Goal: Transaction & Acquisition: Purchase product/service

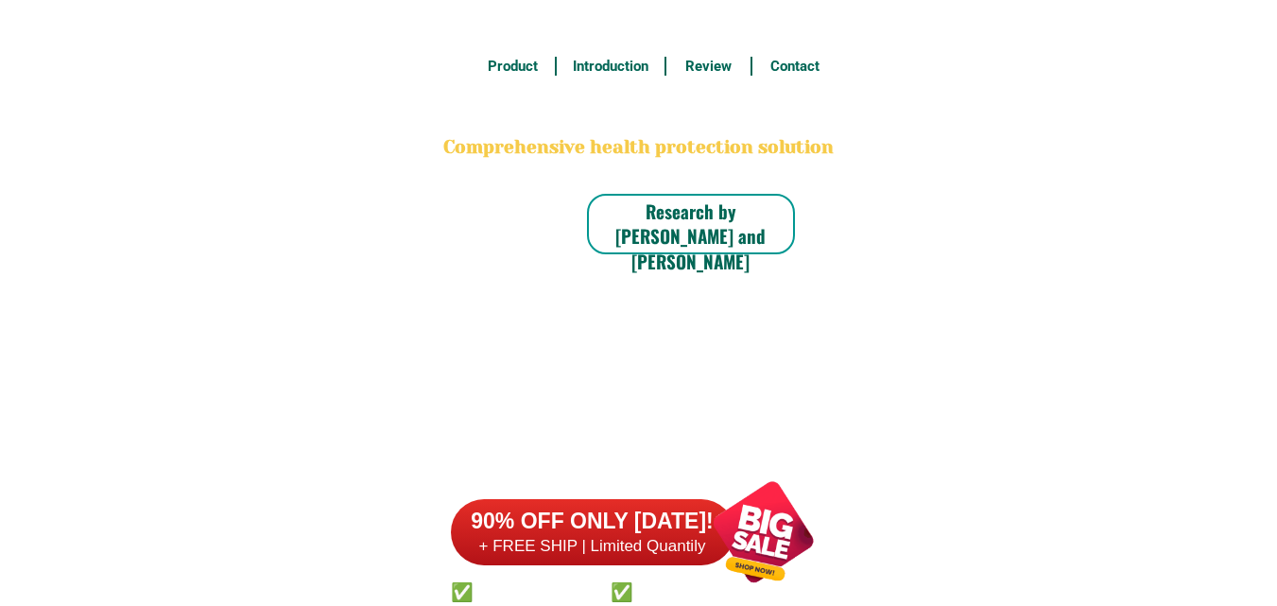
type input "09457847874"
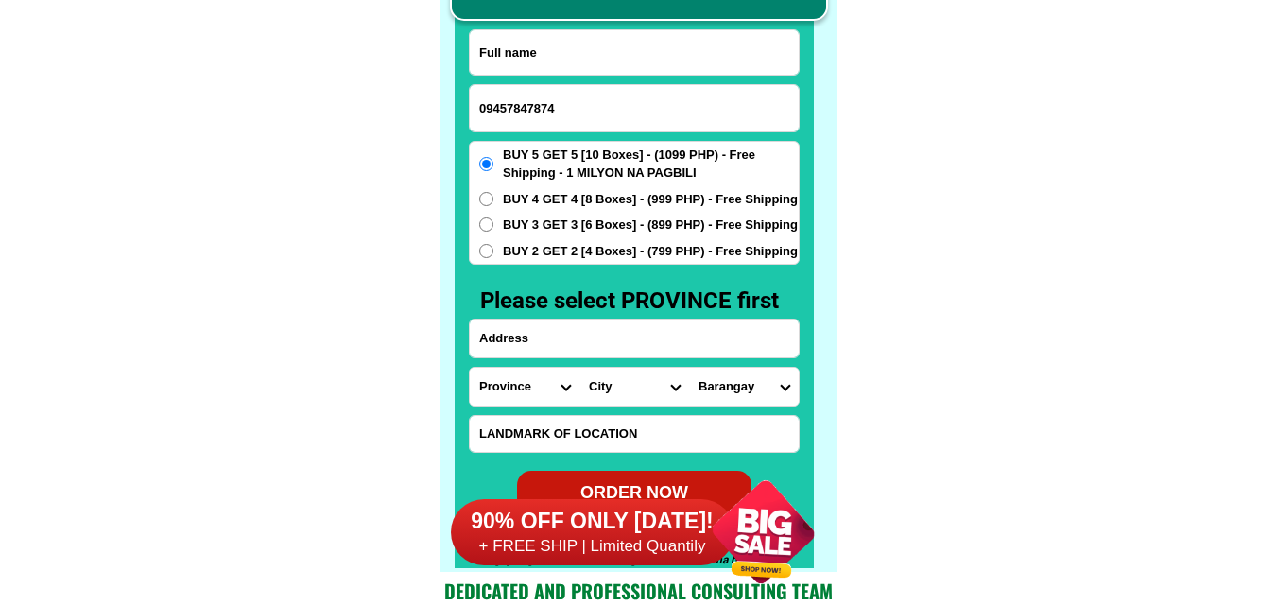
paste input "Alfonso Telo"
click at [580, 61] on input "Alfonso Telo" at bounding box center [634, 52] width 329 height 44
type input "Alfonso Telo"
paste input "cybercut barber shop malagasang 1b. imus cavite tapat ng isay paint center"
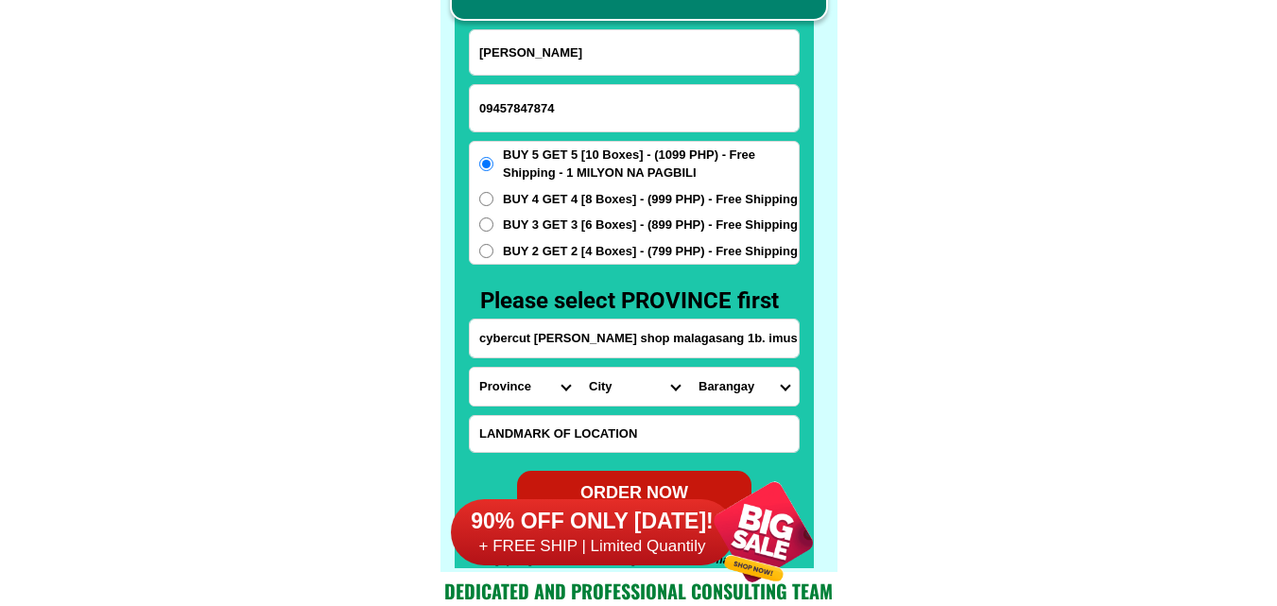
drag, startPoint x: 560, startPoint y: 351, endPoint x: 560, endPoint y: 242, distance: 108.7
click at [560, 350] on input "cybercut barber shop malagasang 1b. imus cavite tapat ng isay paint center" at bounding box center [634, 338] width 329 height 38
type input "cybercut barber shop malagasang 1b. imus cavite tapat ng isay paint center"
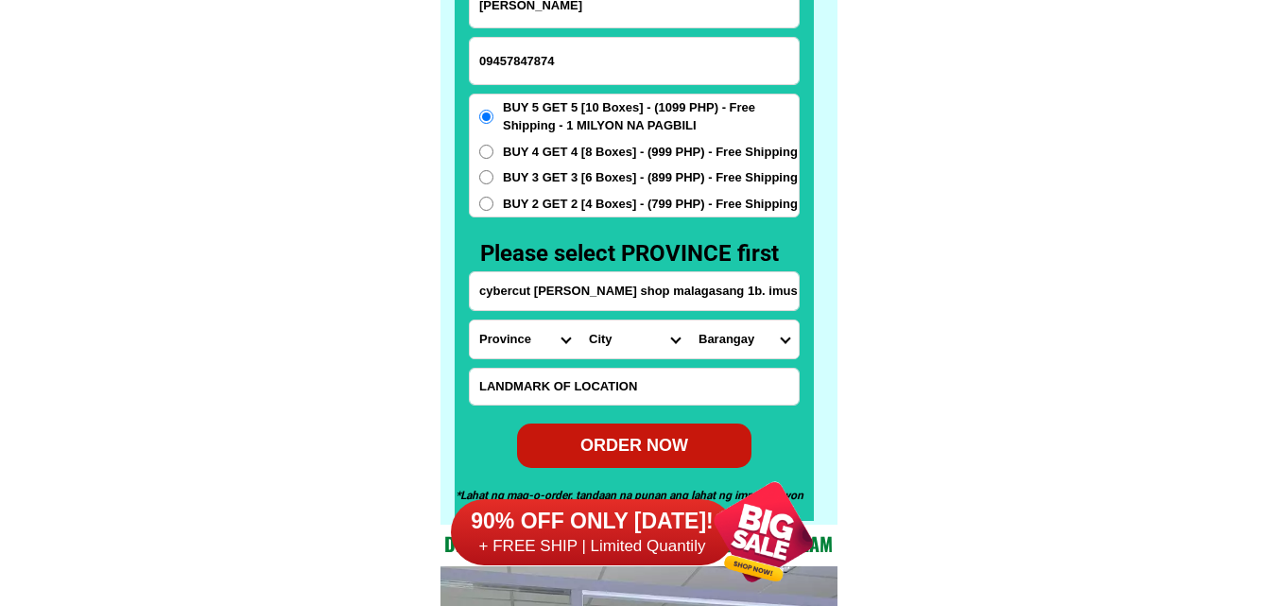
scroll to position [14876, 0]
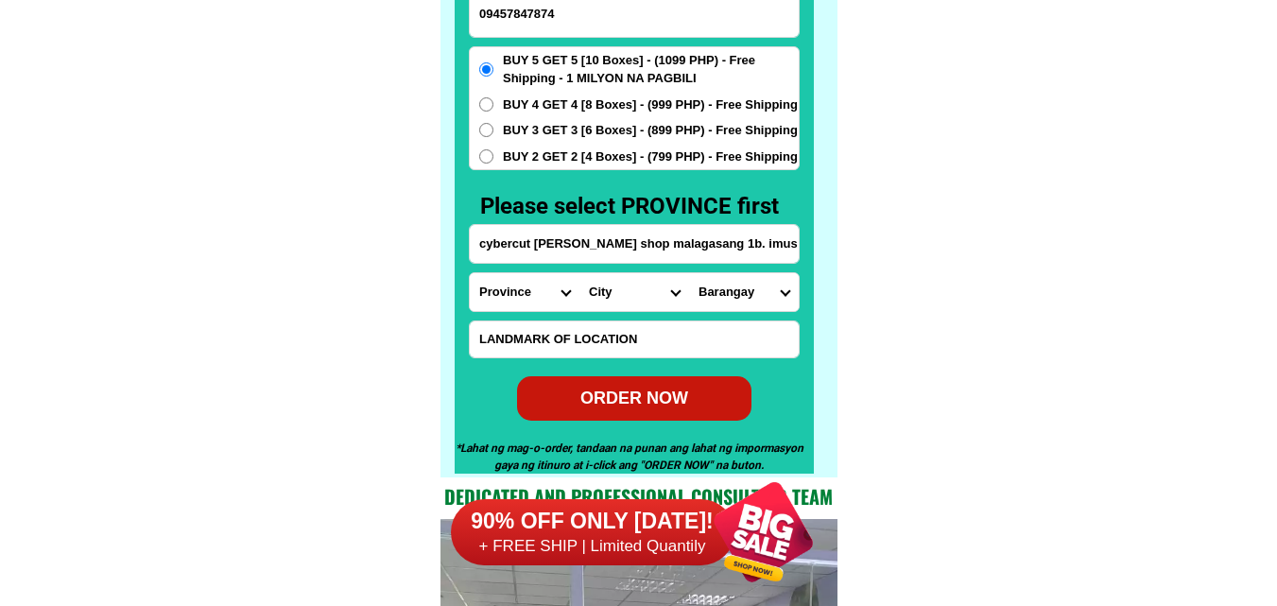
click at [494, 293] on select "Province [GEOGRAPHIC_DATA] [GEOGRAPHIC_DATA] [GEOGRAPHIC_DATA] [GEOGRAPHIC_DATA…" at bounding box center [525, 292] width 110 height 38
select select "63_826"
click at [470, 273] on select "Province [GEOGRAPHIC_DATA] [GEOGRAPHIC_DATA] [GEOGRAPHIC_DATA] [GEOGRAPHIC_DATA…" at bounding box center [525, 292] width 110 height 38
click at [607, 276] on select "City Alfonso Amadeo Bacoor Carmona Cavite-city Cavite-magallanes Cavite-rosario…" at bounding box center [634, 292] width 110 height 38
select select "63_8261588"
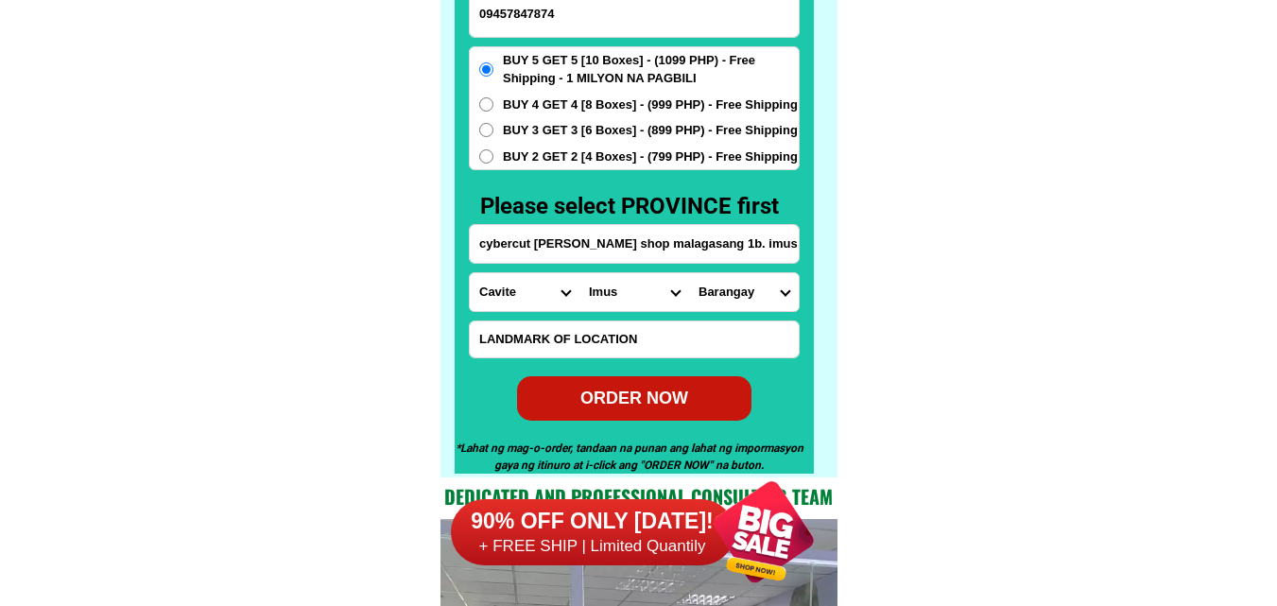
click at [579, 273] on select "City Alfonso Amadeo Bacoor Carmona Cavite-city Cavite-magallanes Cavite-rosario…" at bounding box center [634, 292] width 110 height 38
click at [726, 296] on select "Barangay Alapan i -a Alapan i -b Alapan i -c Alapan i-a Alapan i-b Alapan i-c A…" at bounding box center [744, 292] width 110 height 38
select select "63_82615886254"
click at [689, 273] on select "Barangay Alapan i -a Alapan i -b Alapan i -c Alapan i-a Alapan i-b Alapan i-c A…" at bounding box center [744, 292] width 110 height 38
click at [645, 395] on div "ORDER NOW" at bounding box center [634, 399] width 234 height 26
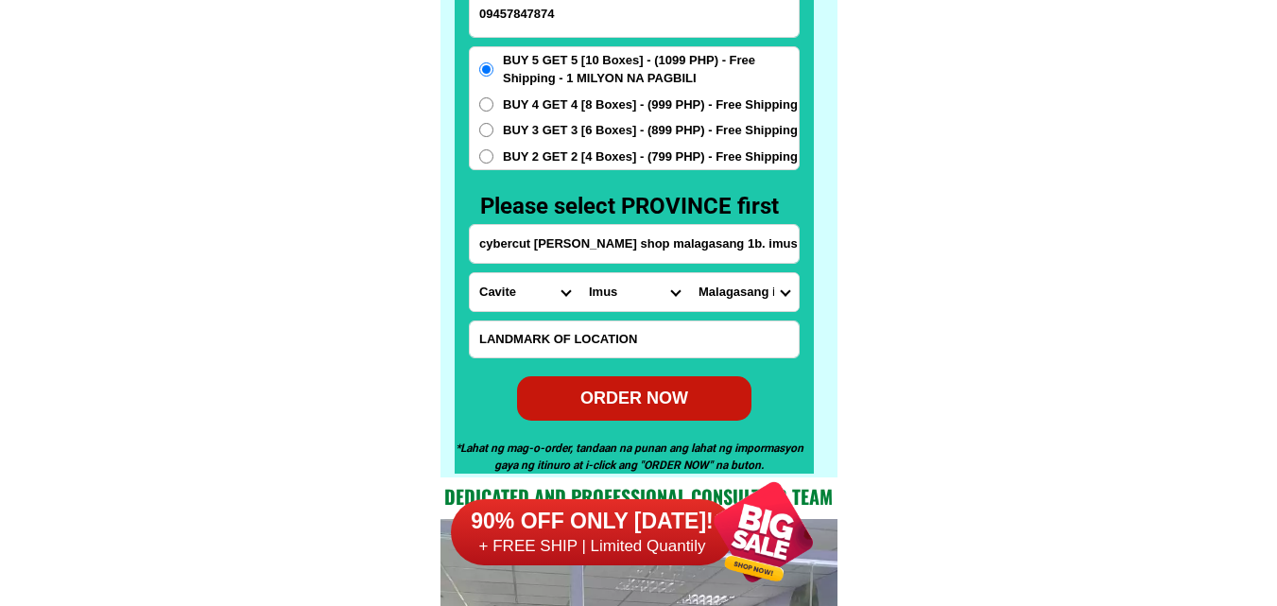
type input "09457847874"
type input "cybercut barber shop malagasang 1b. imus cavite tapat ng isay paint center"
radio input "true"
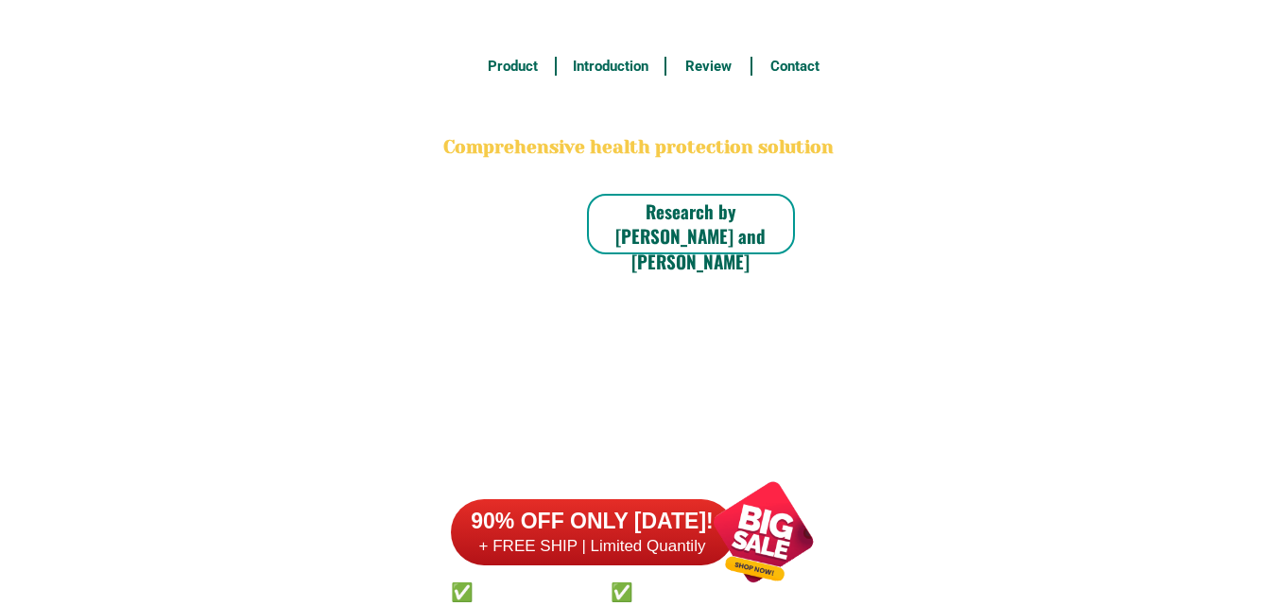
scroll to position [14687, 0]
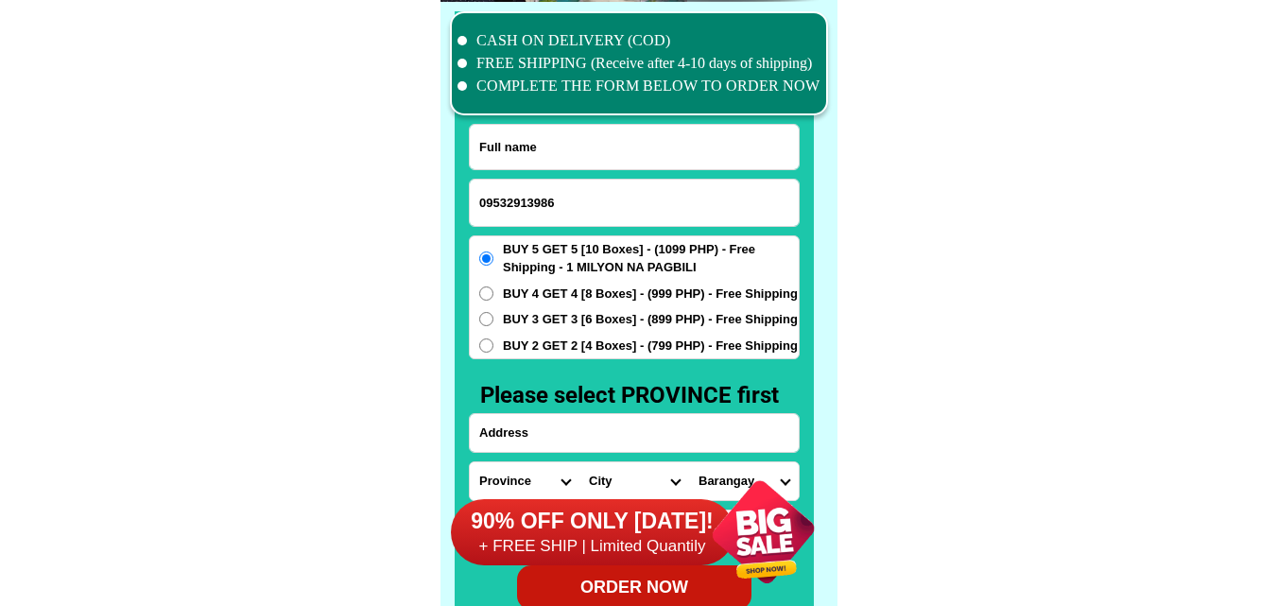
type input "09532913986"
paste input "Irene Bango"
click at [545, 134] on input "Irene Bango" at bounding box center [634, 147] width 329 height 44
type input "Irene Bango"
click at [538, 435] on input "Input address" at bounding box center [634, 433] width 329 height 38
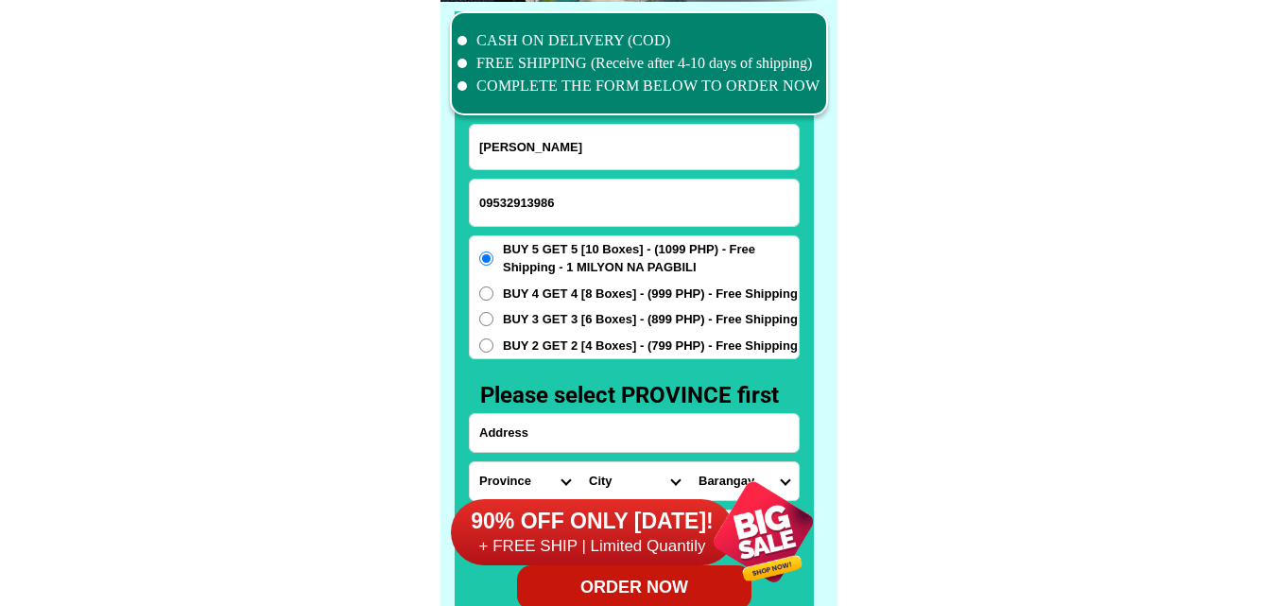
paste input "RPASI ,Ibulao Baguinge Kiangan Ifugao Province"
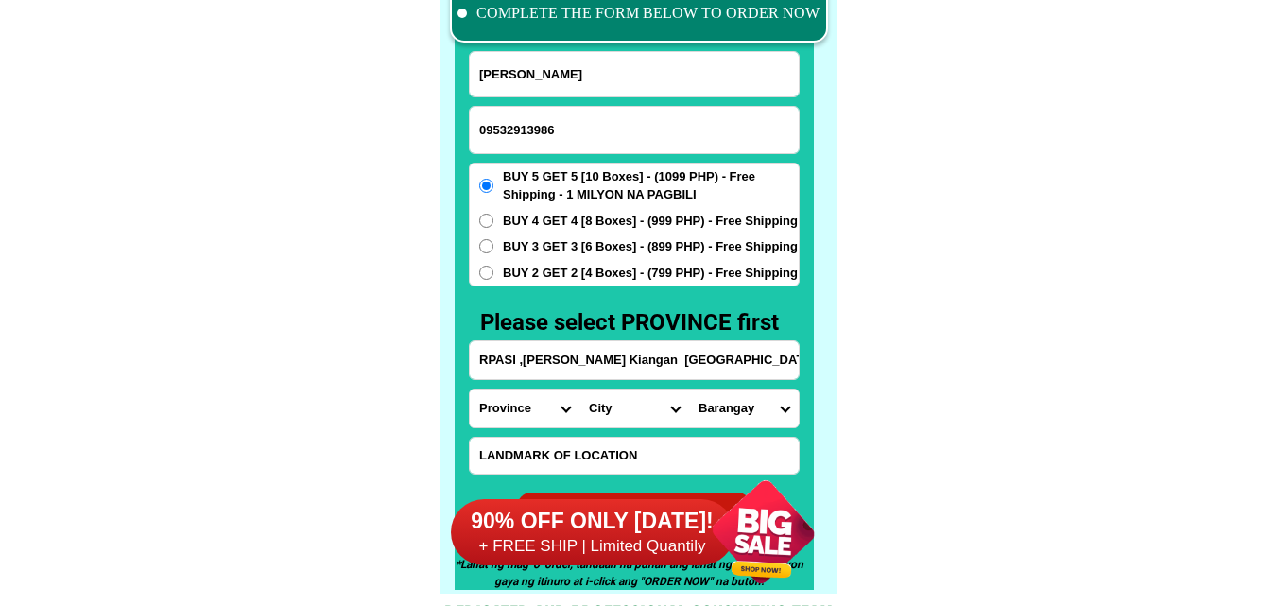
scroll to position [14782, 0]
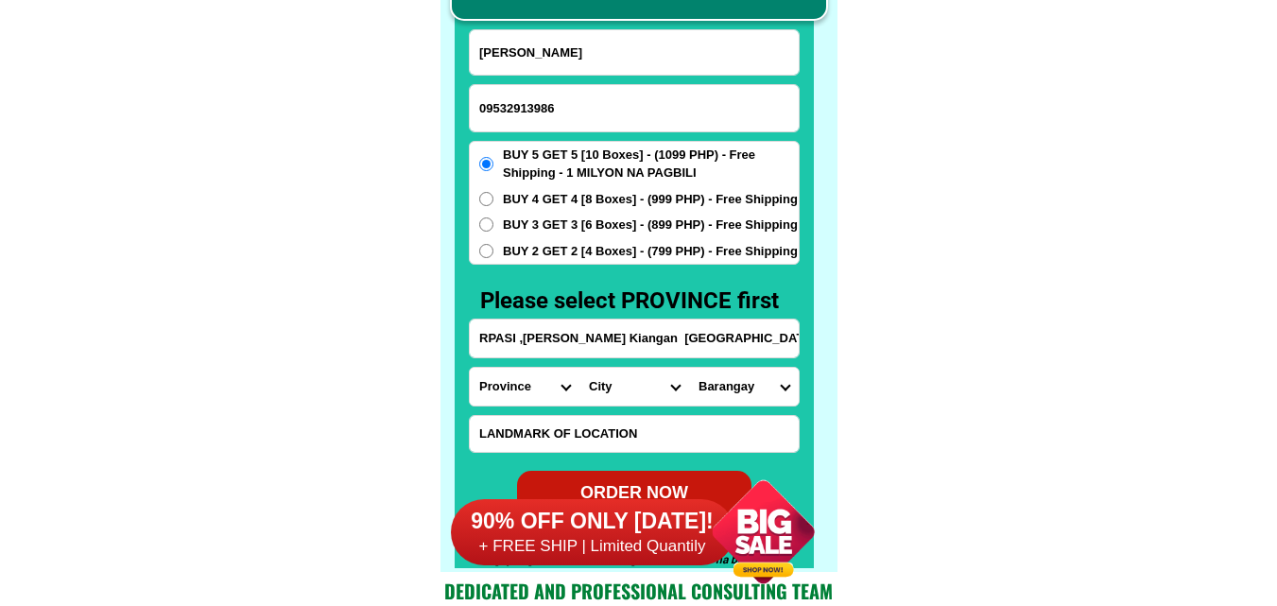
type input "RPASI ,Ibulao Baguinge Kiangan Ifugao Province"
click at [512, 382] on select "Province [GEOGRAPHIC_DATA] [GEOGRAPHIC_DATA] [GEOGRAPHIC_DATA] [GEOGRAPHIC_DATA…" at bounding box center [525, 387] width 110 height 38
select select "63_743"
click at [470, 368] on select "Province [GEOGRAPHIC_DATA] [GEOGRAPHIC_DATA] [GEOGRAPHIC_DATA] [GEOGRAPHIC_DATA…" at bounding box center [525, 387] width 110 height 38
click at [629, 396] on select "City Aguinaldo Alfonso-lista Asipulo Banaue Hingyon Hungduan Kiangan Lagawe Lam…" at bounding box center [634, 387] width 110 height 38
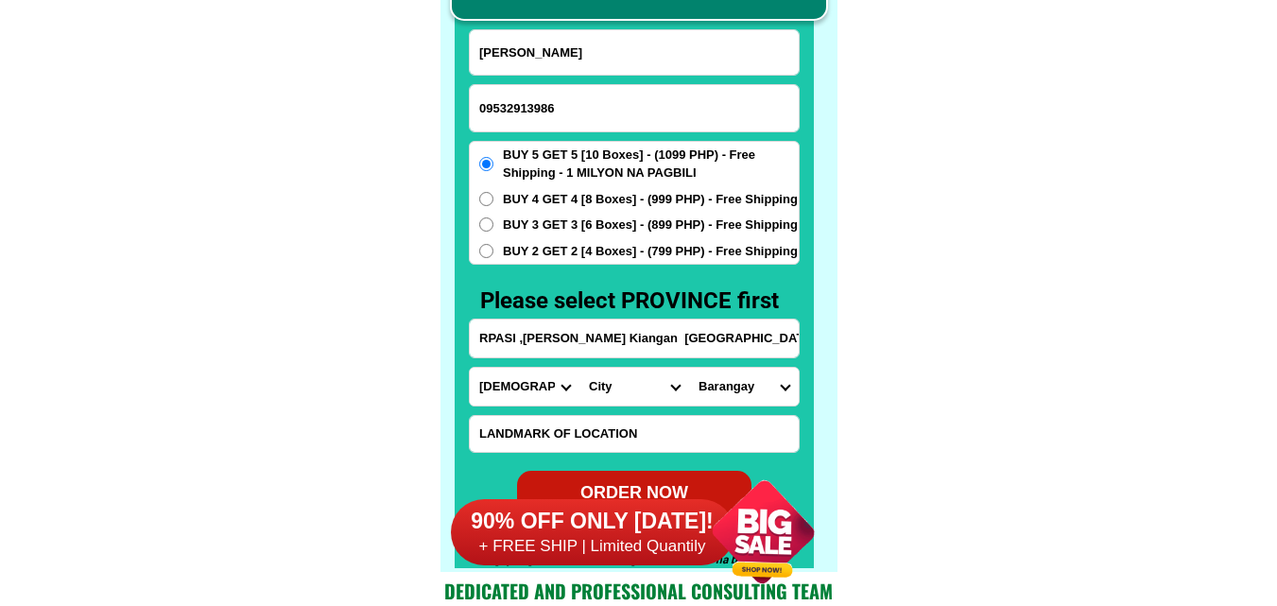
select select "63_7437867"
click at [579, 368] on select "City Aguinaldo Alfonso-lista Asipulo Banaue Hingyon Hungduan Kiangan Lagawe Lam…" at bounding box center [634, 387] width 110 height 38
click at [754, 390] on select "Barangay Ambabag Baguinge Bokiawan Bolog Dalligan Duit Hucab Julongan Lingay Mu…" at bounding box center [744, 387] width 110 height 38
select select "63_74378679530"
click at [689, 368] on select "Barangay Ambabag Baguinge Bokiawan Bolog Dalligan Duit Hucab Julongan Lingay Mu…" at bounding box center [744, 387] width 110 height 38
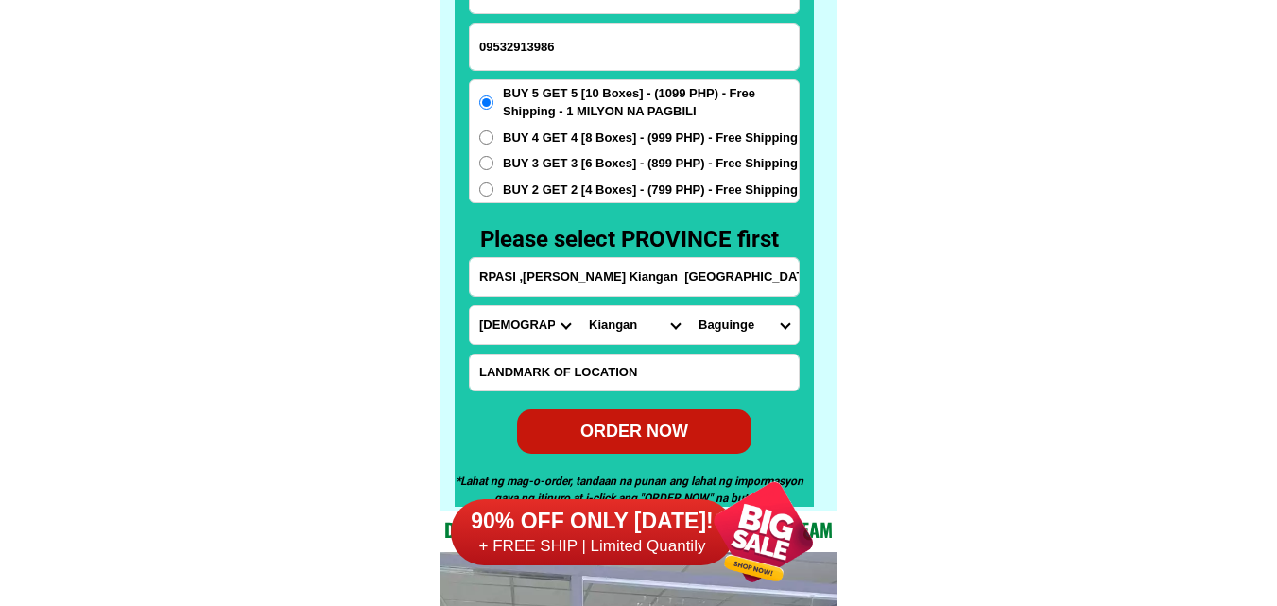
scroll to position [14876, 0]
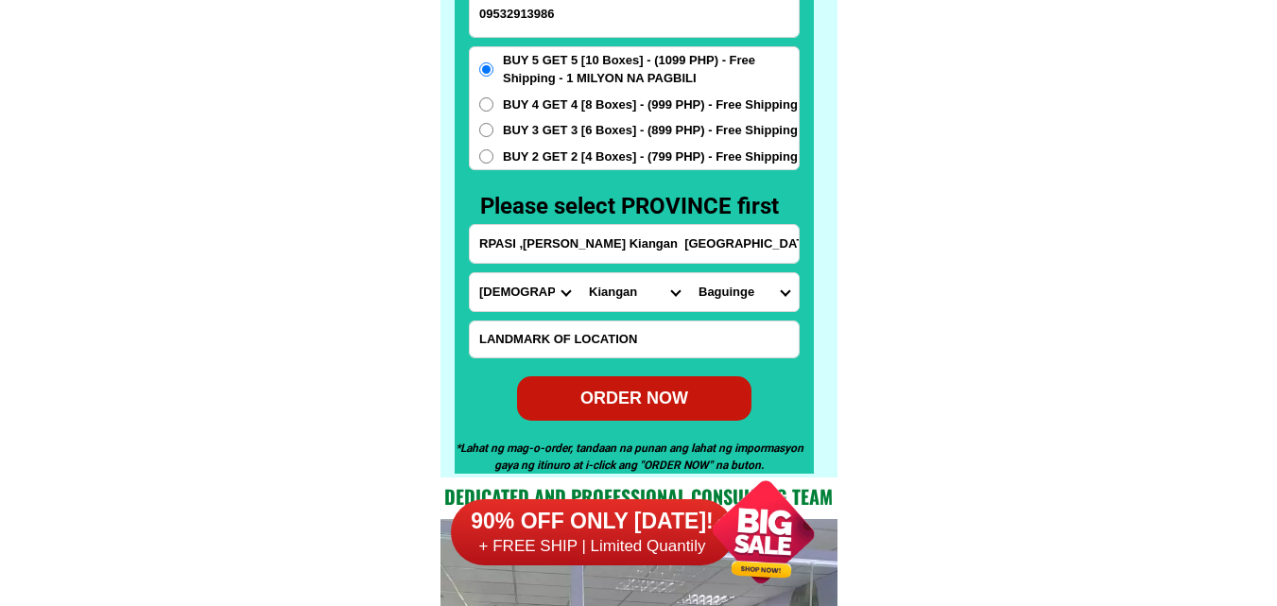
click at [595, 399] on div "ORDER NOW" at bounding box center [634, 398] width 234 height 26
type input "Irene Bango"
radio input "true"
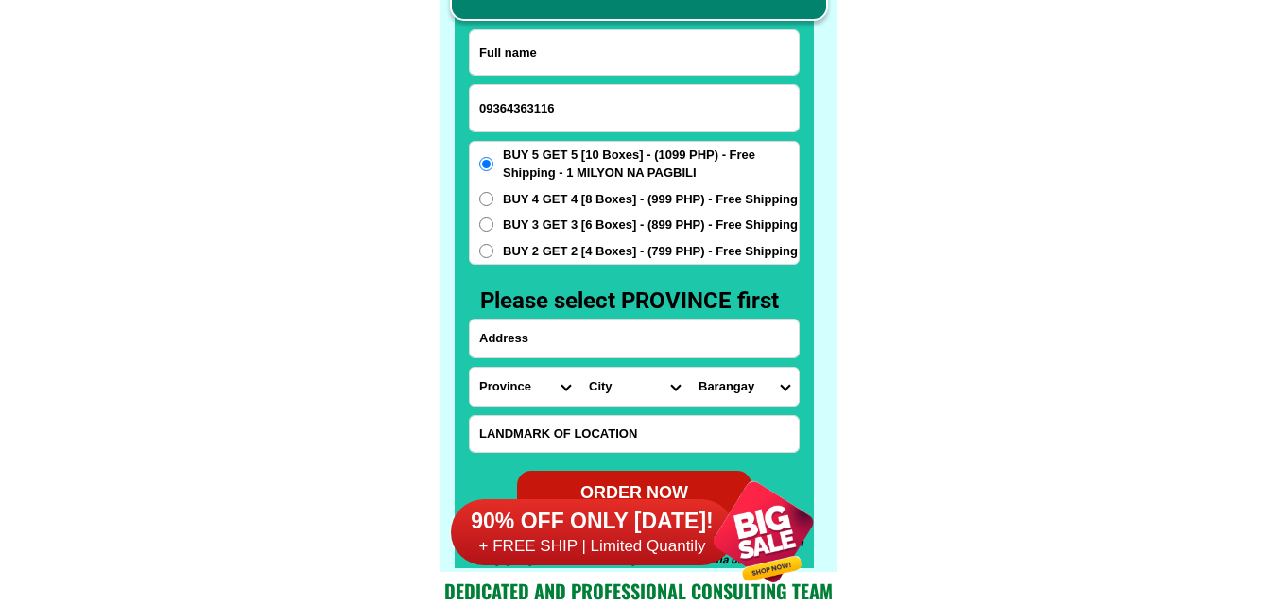
scroll to position [14782, 0]
click at [557, 55] on input "Input full_name" at bounding box center [634, 52] width 329 height 44
paste input "[PERSON_NAME]"
type input "[PERSON_NAME]"
paste input "Caipilan, Siquijor, [GEOGRAPHIC_DATA] beside [GEOGRAPHIC_DATA]"
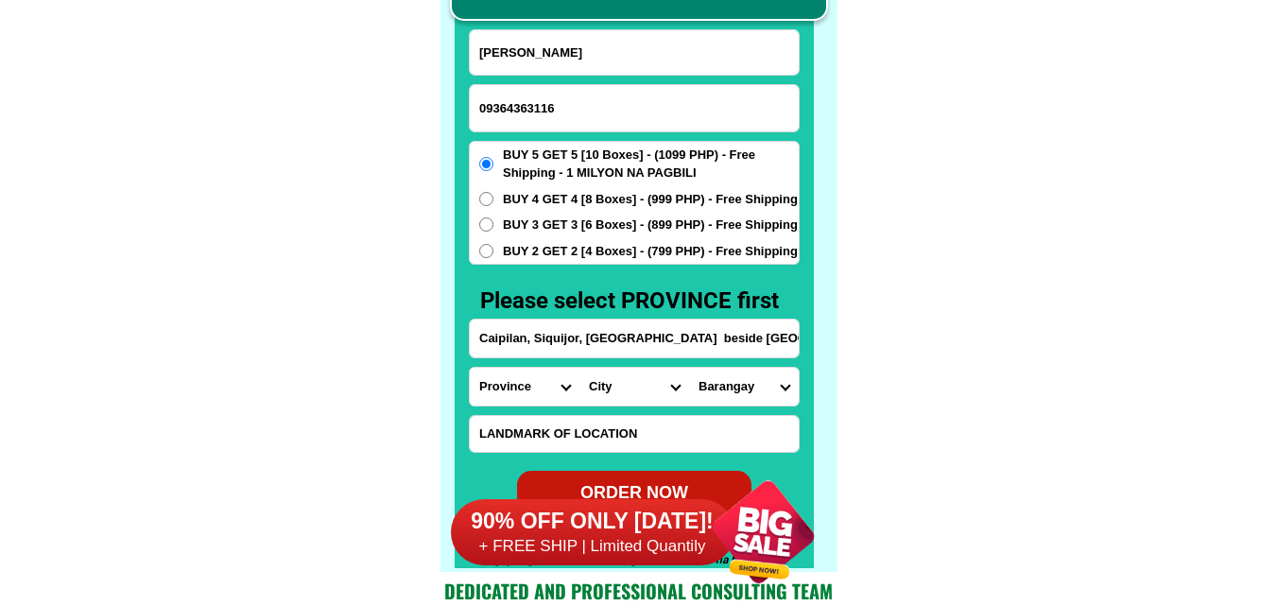
click at [601, 321] on input "Caipilan, Siquijor, [GEOGRAPHIC_DATA] beside [GEOGRAPHIC_DATA]" at bounding box center [634, 338] width 329 height 38
type input "Caipilan, Siquijor, [GEOGRAPHIC_DATA] beside [GEOGRAPHIC_DATA]"
click at [473, 391] on select "Province [GEOGRAPHIC_DATA] [GEOGRAPHIC_DATA] [GEOGRAPHIC_DATA] [GEOGRAPHIC_DATA…" at bounding box center [525, 387] width 110 height 38
click at [483, 391] on select "Province [GEOGRAPHIC_DATA] [GEOGRAPHIC_DATA] [GEOGRAPHIC_DATA] [GEOGRAPHIC_DATA…" at bounding box center [525, 387] width 110 height 38
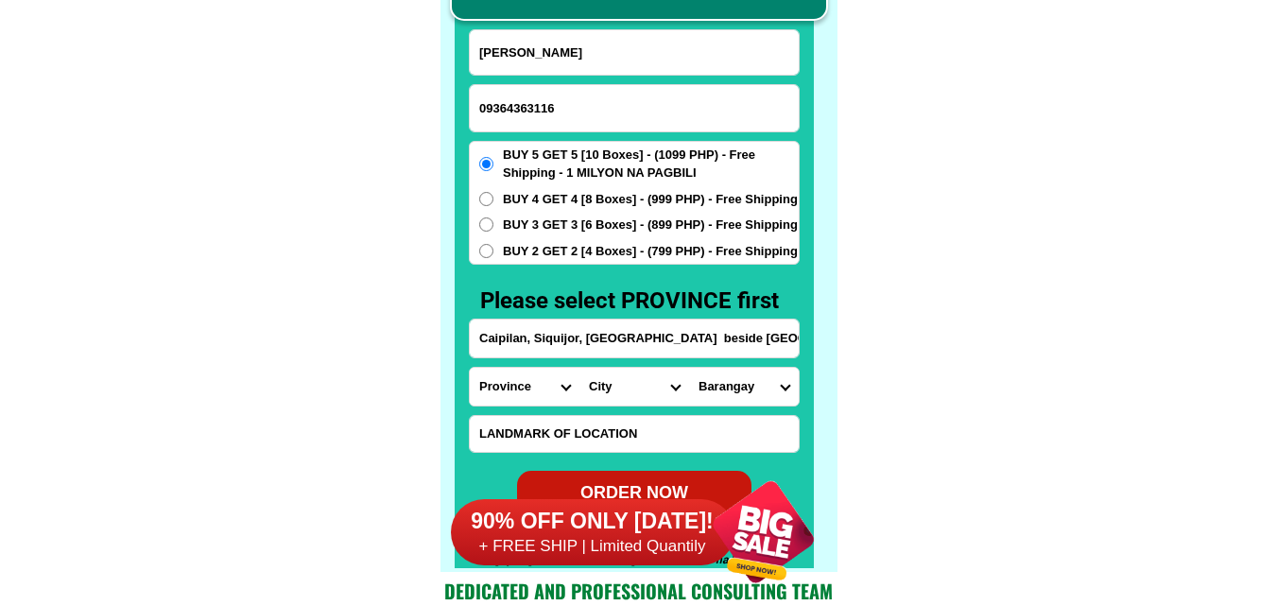
select select "63_680"
click at [470, 368] on select "Province [GEOGRAPHIC_DATA] [GEOGRAPHIC_DATA] [GEOGRAPHIC_DATA] [GEOGRAPHIC_DATA…" at bounding box center [525, 387] width 110 height 38
click at [627, 368] on select "City [PERSON_NAME] [PERSON_NAME] Siquijor [GEOGRAPHIC_DATA]-[GEOGRAPHIC_DATA][P…" at bounding box center [634, 387] width 110 height 38
select select "63_6804357"
click at [579, 368] on select "City [PERSON_NAME] [PERSON_NAME] Siquijor [GEOGRAPHIC_DATA]-[GEOGRAPHIC_DATA][P…" at bounding box center [634, 387] width 110 height 38
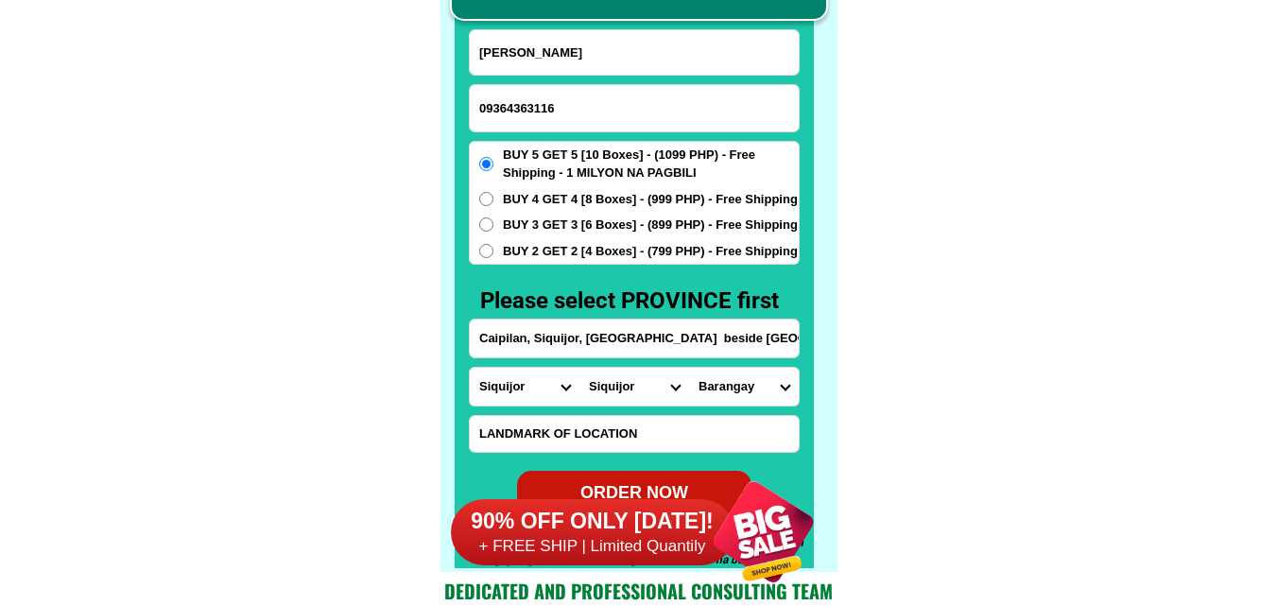
click at [743, 378] on select "Barangay Banban Bolos Caipilan Caitican [GEOGRAPHIC_DATA] [GEOGRAPHIC_DATA] nor…" at bounding box center [744, 387] width 110 height 38
select select "63_680435764727"
click at [689, 368] on select "Barangay Banban Bolos Caipilan Caitican [GEOGRAPHIC_DATA] [GEOGRAPHIC_DATA] nor…" at bounding box center [744, 387] width 110 height 38
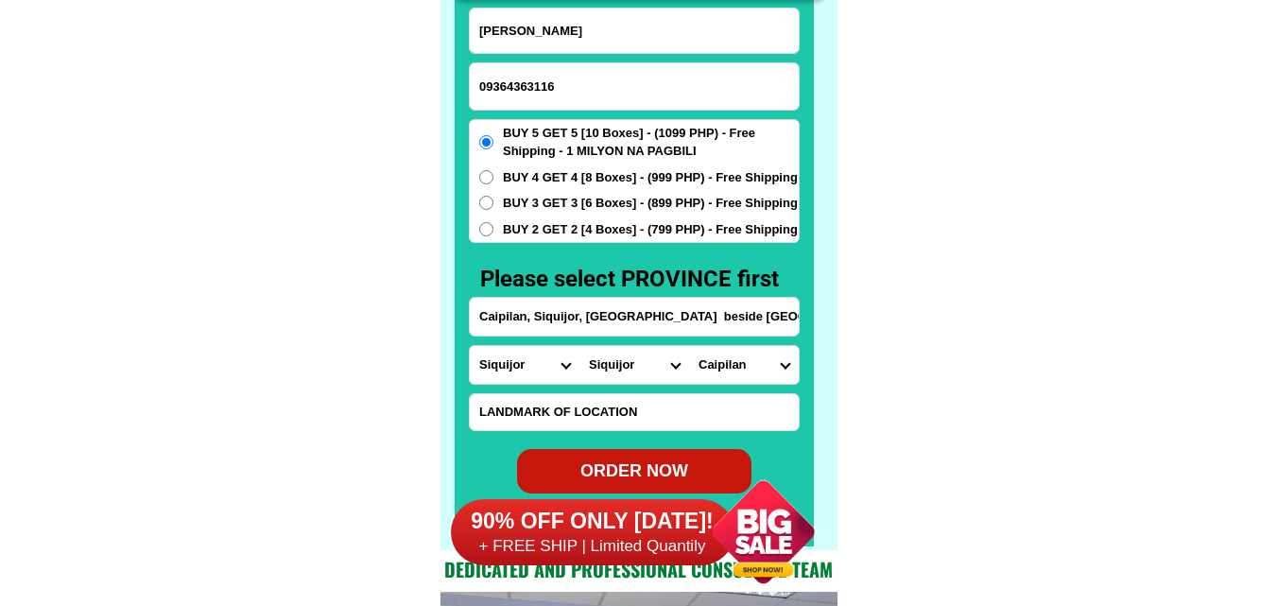
scroll to position [14876, 0]
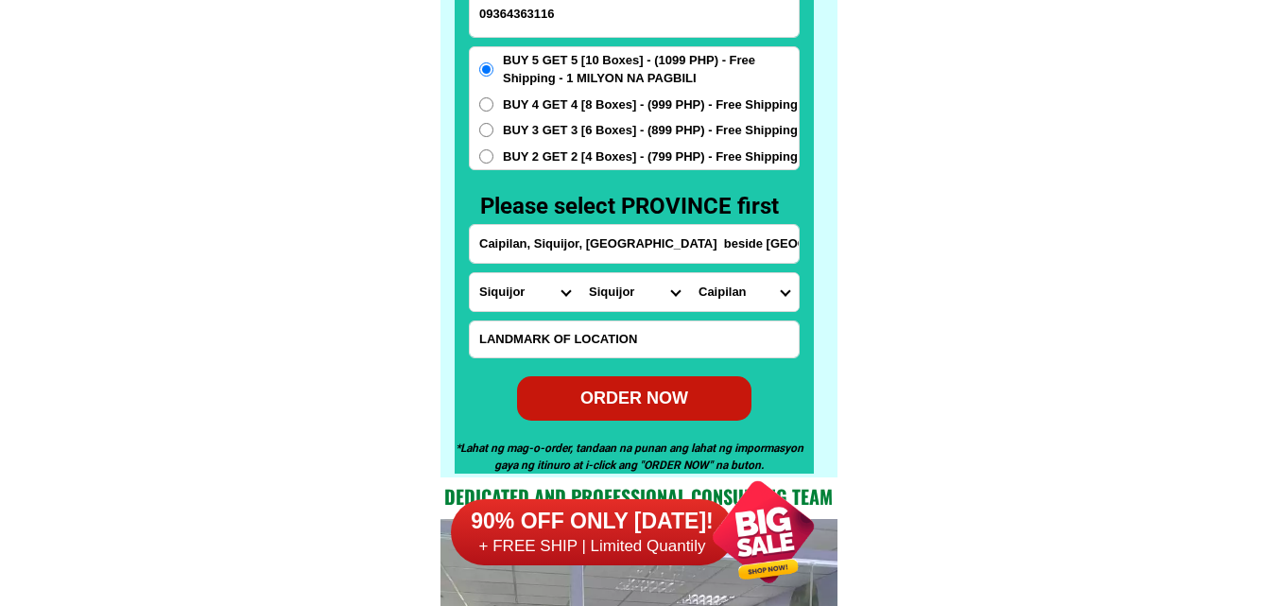
click at [660, 379] on div "ORDER NOW" at bounding box center [634, 398] width 234 height 44
type input "[PERSON_NAME]"
radio input "true"
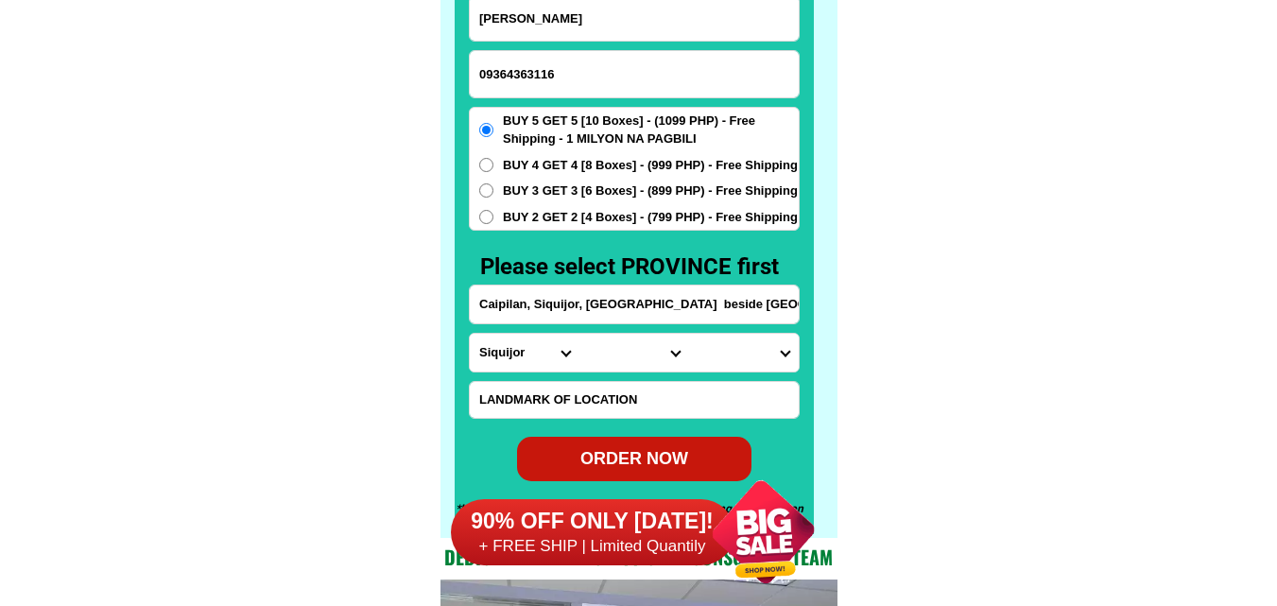
scroll to position [14782, 0]
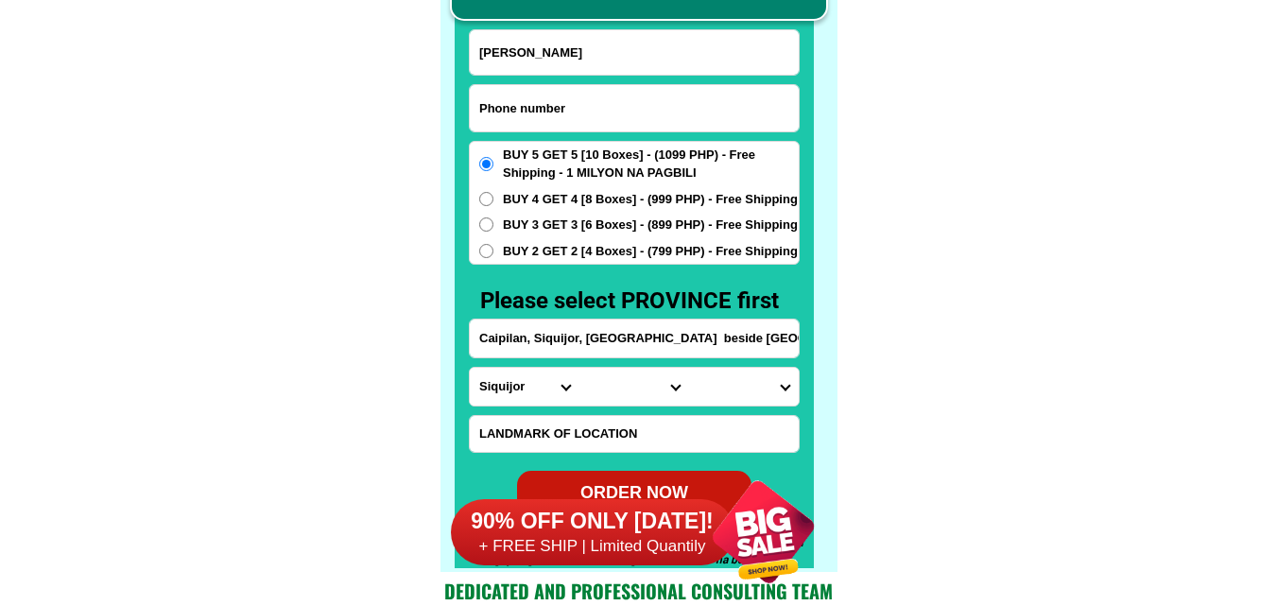
paste input "09507245292"
click at [513, 117] on input "Input phone_number" at bounding box center [634, 108] width 329 height 46
type input "09507245292"
click at [577, 59] on input "Input full_name" at bounding box center [634, 52] width 329 height 44
paste input "[PERSON_NAME]"
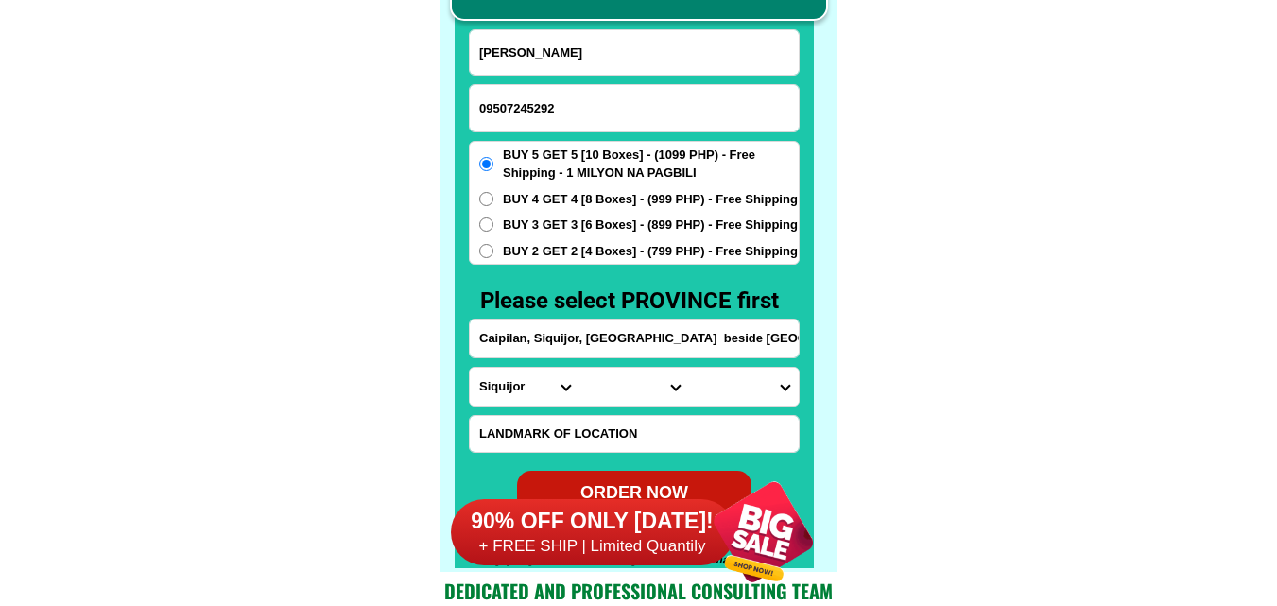
type input "[PERSON_NAME]"
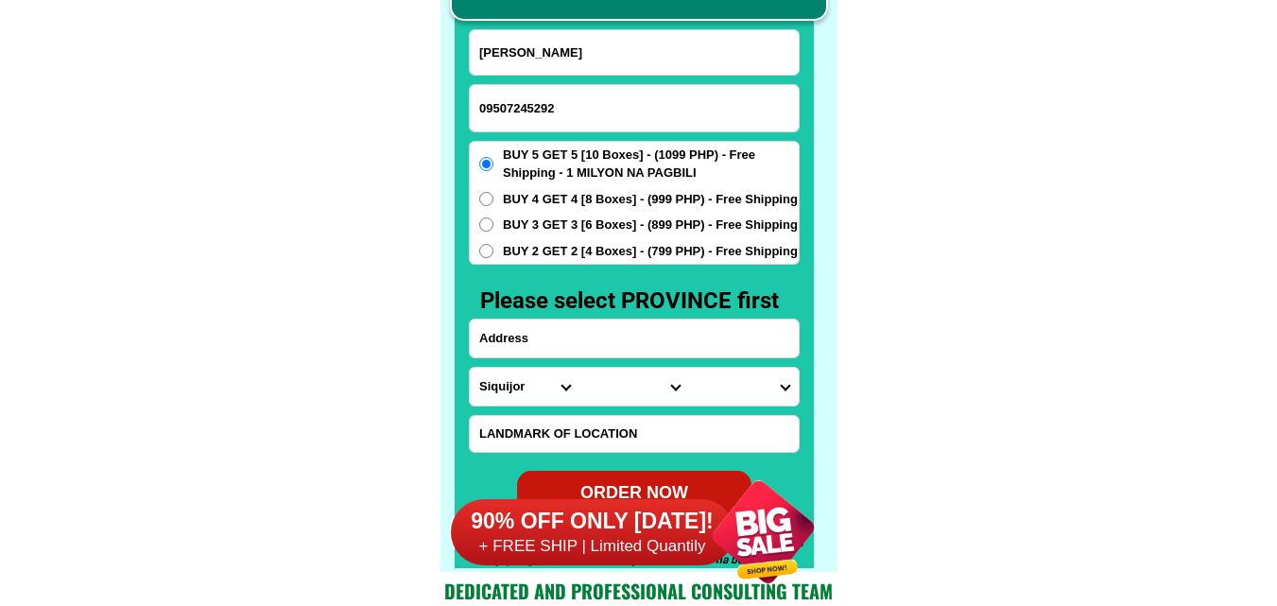
paste input "add Pasig pandacan brgy 685 stasion 10"
click at [580, 339] on input "Input address" at bounding box center [634, 338] width 329 height 38
type input "add Pasig pandacan brgy 685 stasion 10"
click at [524, 404] on select "Province [GEOGRAPHIC_DATA] [GEOGRAPHIC_DATA] [GEOGRAPHIC_DATA] [GEOGRAPHIC_DATA…" at bounding box center [525, 387] width 110 height 38
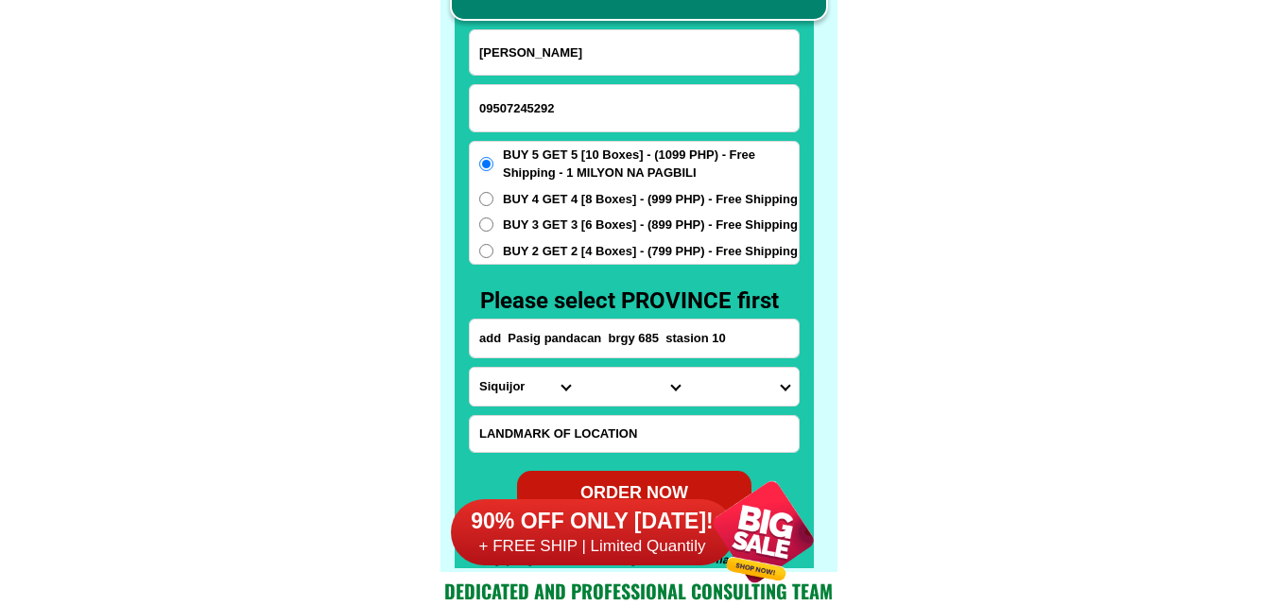
select select "63_283"
click at [470, 368] on select "Province [GEOGRAPHIC_DATA] [GEOGRAPHIC_DATA] [GEOGRAPHIC_DATA] [GEOGRAPHIC_DATA…" at bounding box center [525, 387] width 110 height 38
click at [609, 383] on select "City Aloran [GEOGRAPHIC_DATA] [GEOGRAPHIC_DATA][PERSON_NAME] [PERSON_NAME]-chio…" at bounding box center [634, 387] width 110 height 38
select select "63_2836413"
drag, startPoint x: 516, startPoint y: 397, endPoint x: 524, endPoint y: 391, distance: 10.2
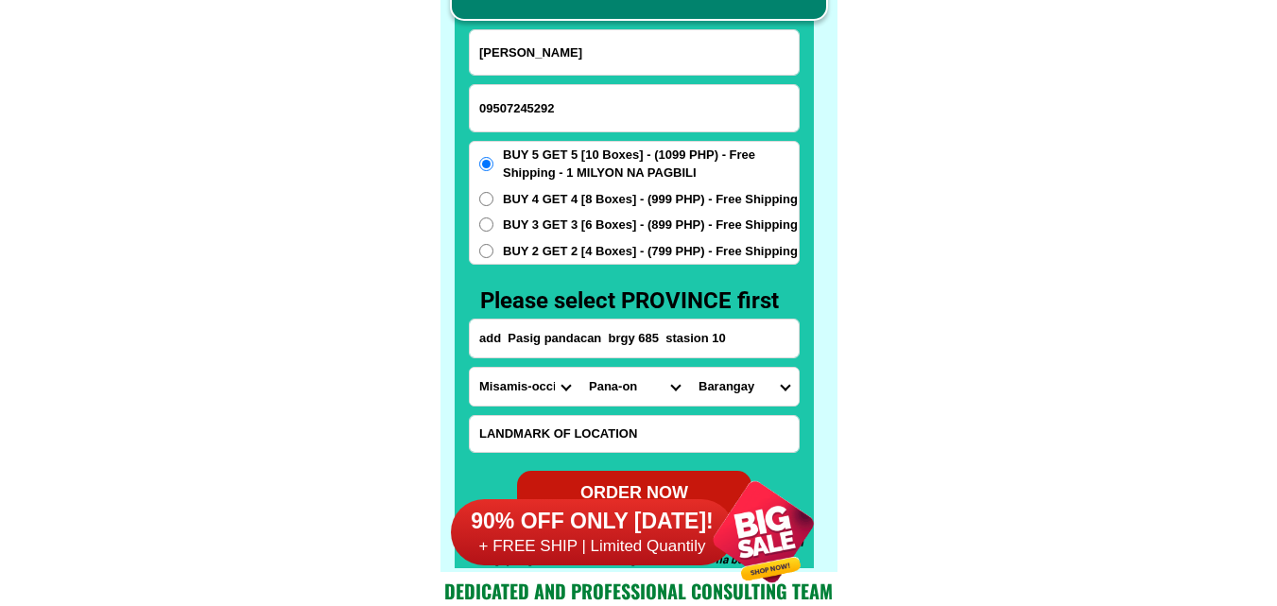
click at [516, 398] on select "Province [GEOGRAPHIC_DATA] [GEOGRAPHIC_DATA] [GEOGRAPHIC_DATA] [GEOGRAPHIC_DATA…" at bounding box center [525, 387] width 110 height 38
select select "63_219"
click at [470, 368] on select "Province [GEOGRAPHIC_DATA] [GEOGRAPHIC_DATA] [GEOGRAPHIC_DATA] [GEOGRAPHIC_DATA…" at bounding box center [525, 387] width 110 height 38
click at [618, 392] on select "City [GEOGRAPHIC_DATA] [GEOGRAPHIC_DATA] [GEOGRAPHIC_DATA] [GEOGRAPHIC_DATA]-ci…" at bounding box center [634, 387] width 110 height 38
select select "63_2198495"
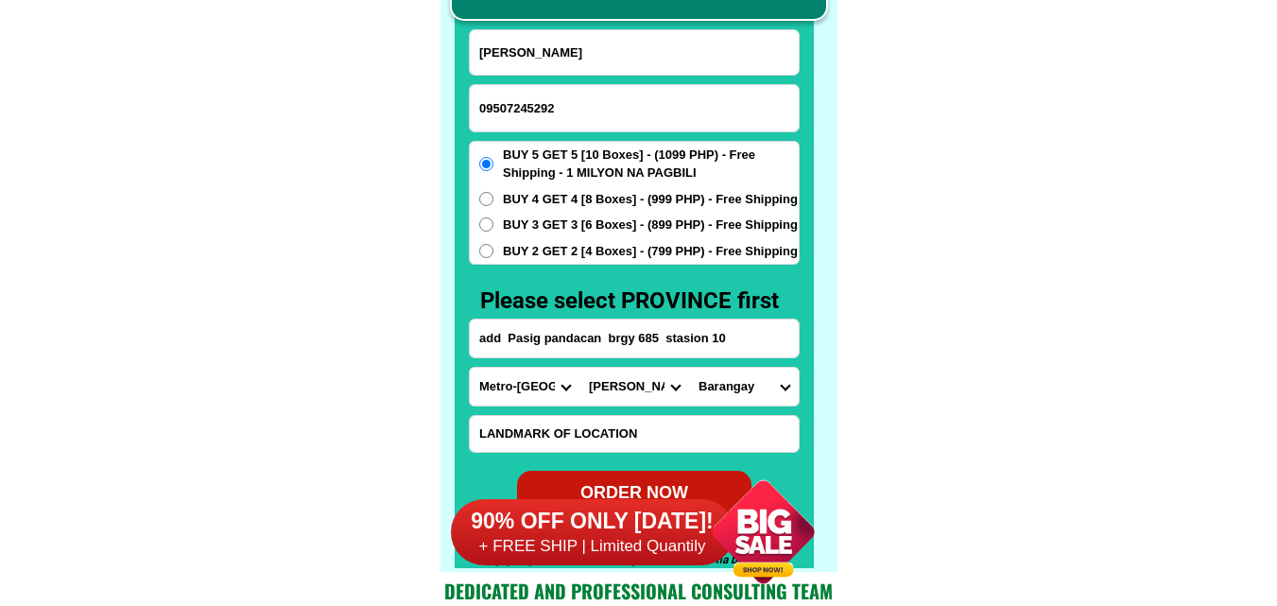
click at [579, 368] on select "City [GEOGRAPHIC_DATA] [GEOGRAPHIC_DATA] [GEOGRAPHIC_DATA] [GEOGRAPHIC_DATA]-ci…" at bounding box center [634, 387] width 110 height 38
click at [730, 386] on select "[GEOGRAPHIC_DATA]" at bounding box center [744, 387] width 110 height 38
select select "63_21984954717"
click at [689, 368] on select "[GEOGRAPHIC_DATA]" at bounding box center [744, 387] width 110 height 38
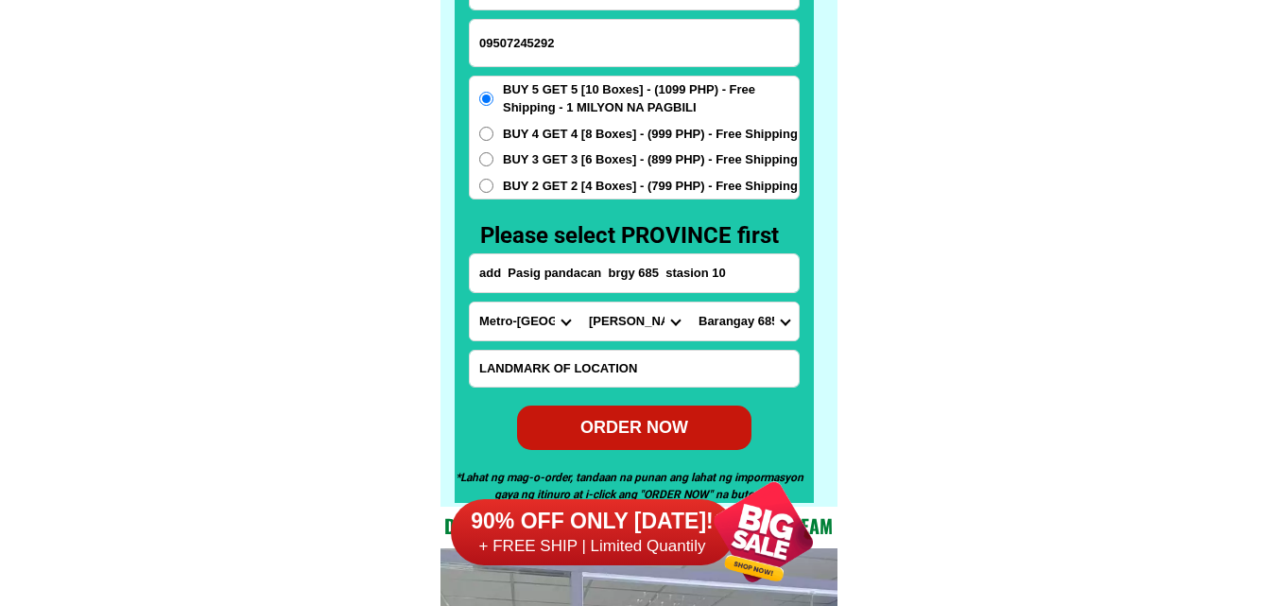
scroll to position [14876, 0]
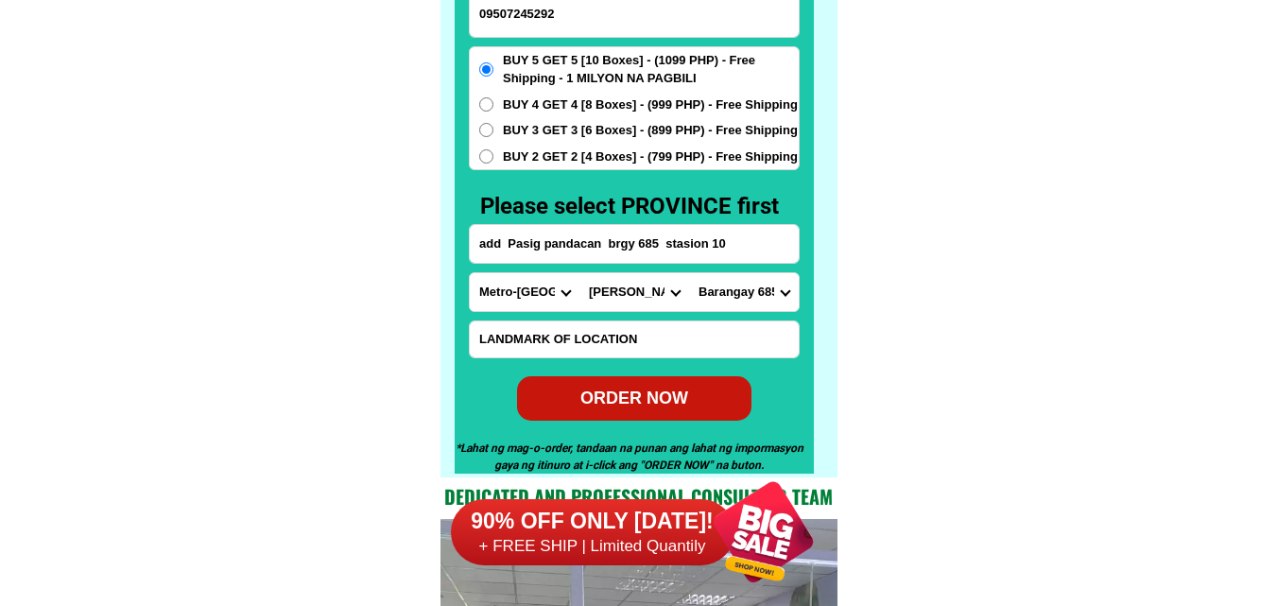
click at [679, 405] on div "ORDER NOW" at bounding box center [634, 399] width 234 height 26
radio input "true"
